Goal: Transaction & Acquisition: Book appointment/travel/reservation

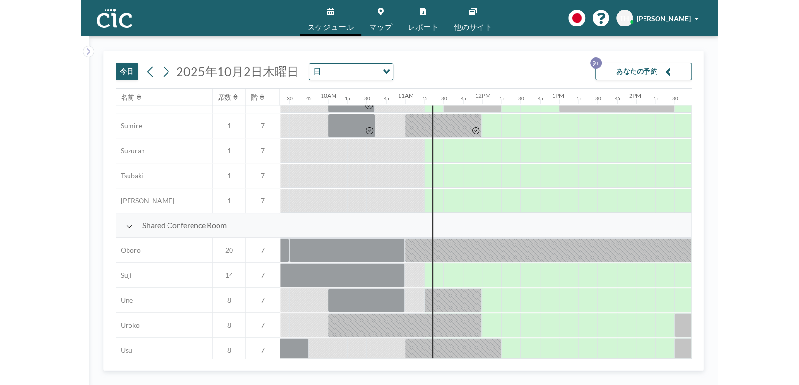
scroll to position [592, 720]
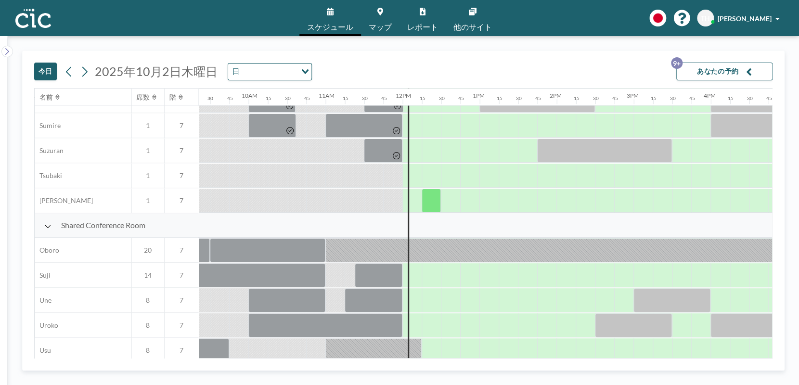
click at [98, 25] on div "スケジュール マップ レポート 他のサイト English Polski 日本語 Española TH Tomomi Harada" at bounding box center [399, 18] width 799 height 36
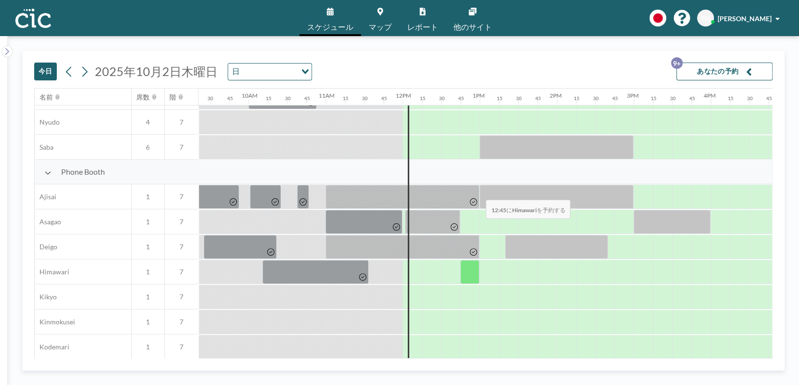
scroll to position [179, 720]
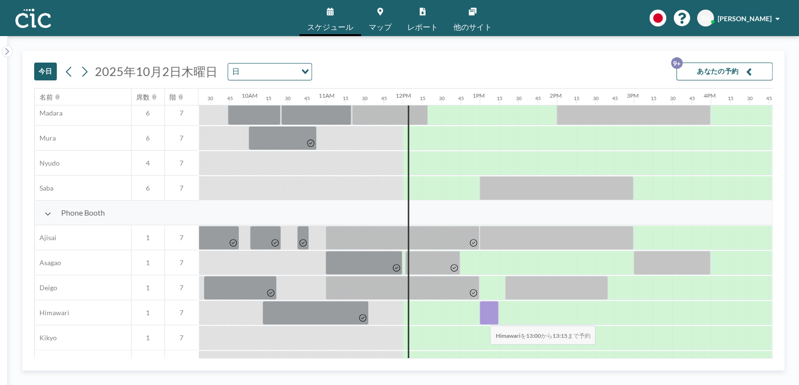
click at [482, 319] on div at bounding box center [488, 313] width 19 height 24
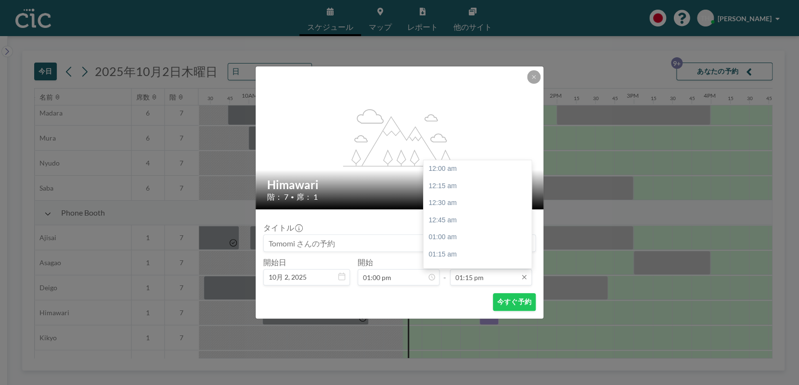
scroll to position [907, 0]
click at [484, 282] on input "01:15 pm" at bounding box center [491, 277] width 82 height 16
drag, startPoint x: 455, startPoint y: 254, endPoint x: 476, endPoint y: 278, distance: 31.7
click at [454, 255] on div "03:00 pm" at bounding box center [480, 256] width 114 height 17
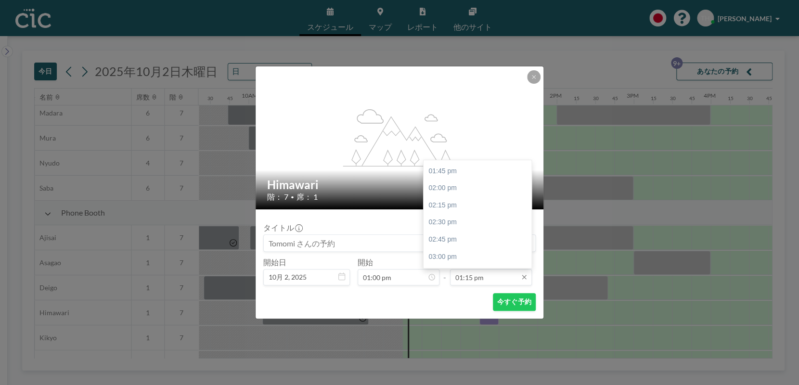
type input "03:00 pm"
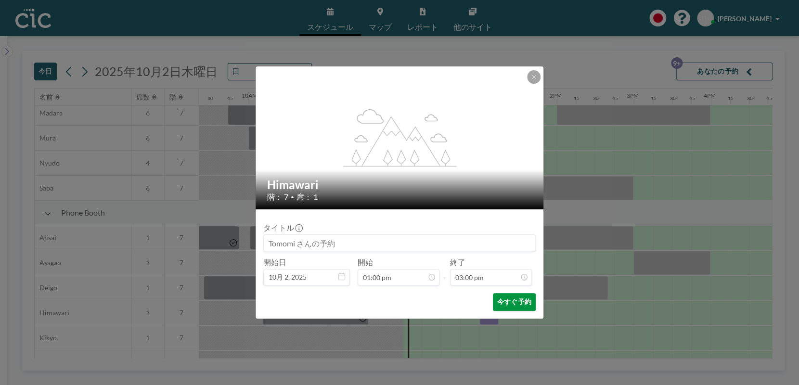
scroll to position [1028, 0]
drag, startPoint x: 508, startPoint y: 305, endPoint x: 513, endPoint y: 303, distance: 5.2
click at [508, 305] on button "今すぐ予約" at bounding box center [514, 302] width 43 height 18
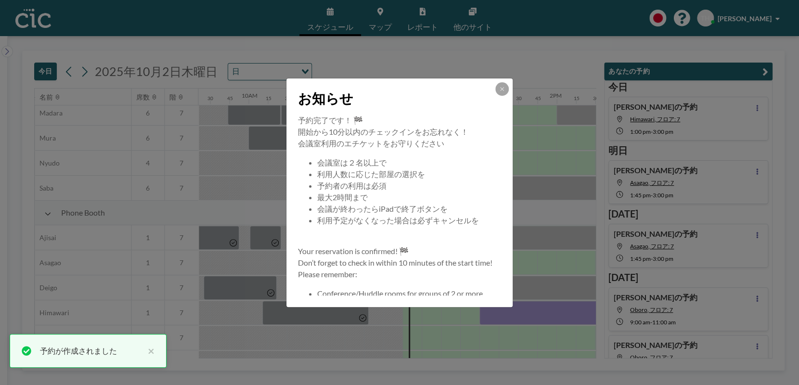
drag, startPoint x: 379, startPoint y: 355, endPoint x: 433, endPoint y: 355, distance: 54.4
click at [433, 355] on div "お知らせ 予約完了です！ 🏁 開始から10分以内のチェックインをお忘れなく！ 会議室利用のエチケットをお守りください 会議室は２名以上で 利用人数に応じた部屋…" at bounding box center [399, 192] width 799 height 385
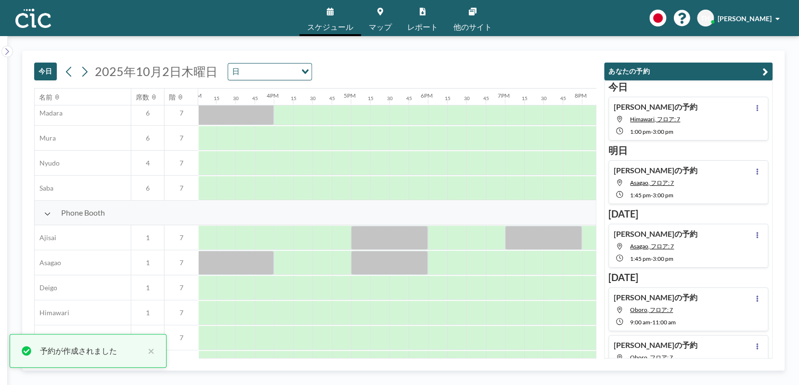
scroll to position [179, 1147]
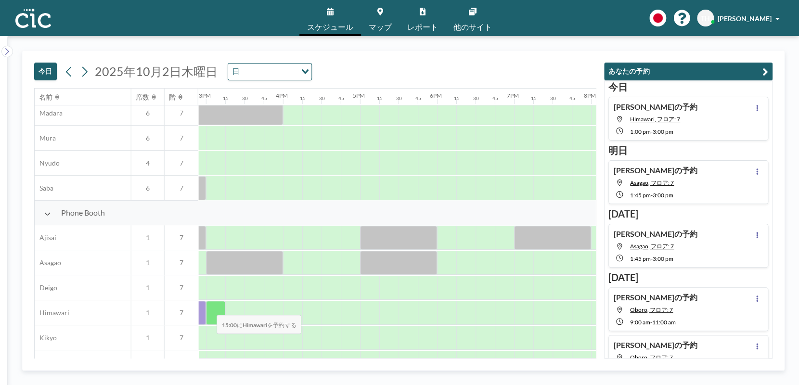
click at [209, 308] on div at bounding box center [215, 313] width 19 height 24
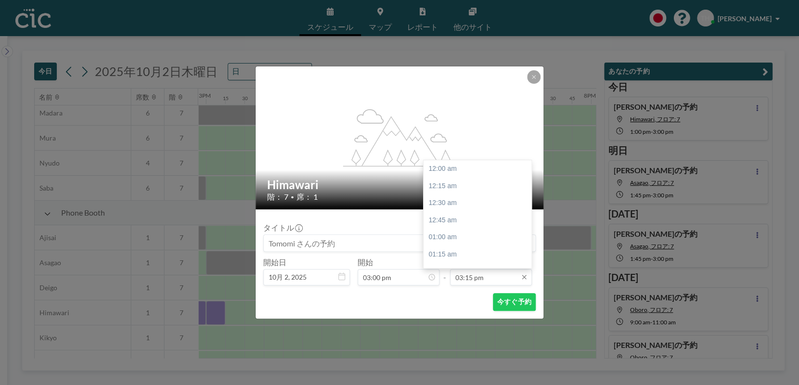
scroll to position [1044, 0]
click at [480, 277] on input "03:15 pm" at bounding box center [491, 277] width 82 height 16
click at [436, 257] on div "04:30 pm" at bounding box center [480, 254] width 114 height 17
type input "04:30 pm"
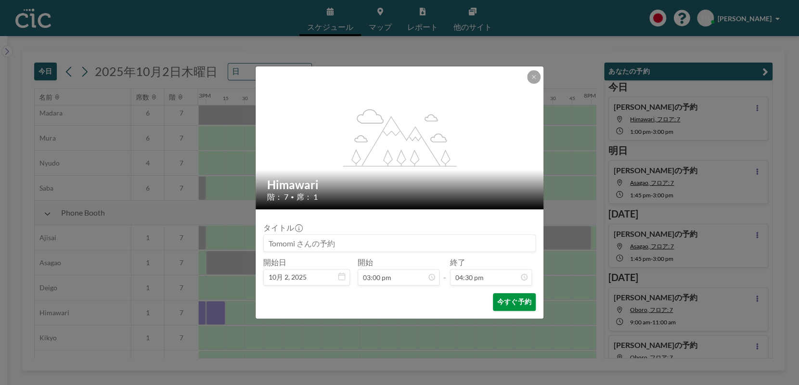
click at [517, 299] on button "今すぐ予約" at bounding box center [514, 302] width 43 height 18
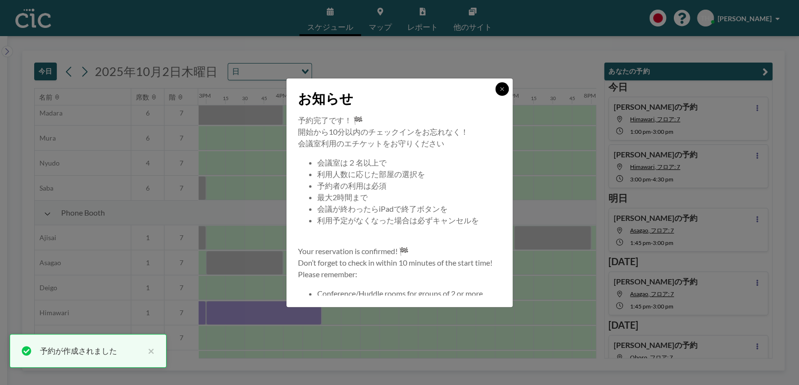
drag, startPoint x: 504, startPoint y: 86, endPoint x: 477, endPoint y: 296, distance: 211.9
click at [504, 86] on icon at bounding box center [502, 89] width 6 height 6
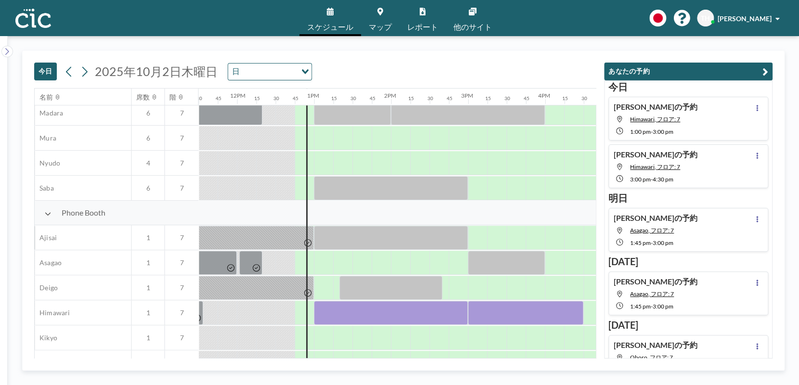
scroll to position [179, 887]
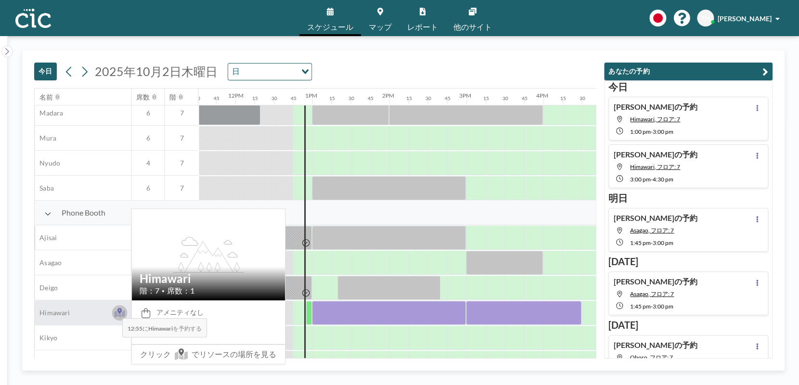
click at [115, 312] on icon at bounding box center [119, 313] width 11 height 7
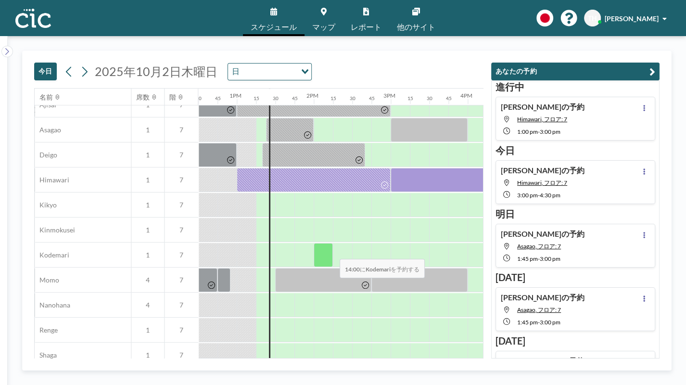
scroll to position [316, 962]
